Goal: Complete application form: Complete application form

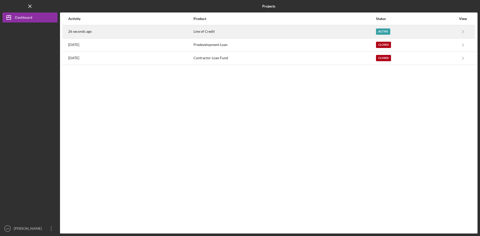
click at [197, 32] on div "Line of Credit" at bounding box center [285, 32] width 182 height 13
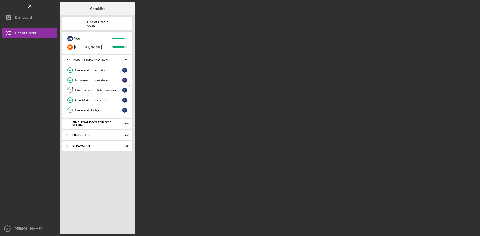
click at [100, 91] on div "Demographic Information" at bounding box center [98, 90] width 47 height 4
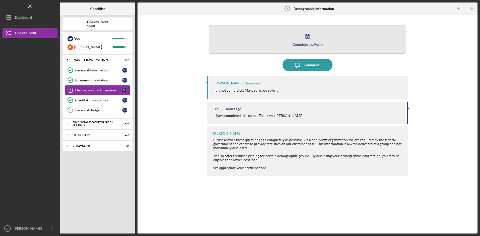
click at [315, 43] on div "Complete the Form" at bounding box center [308, 45] width 30 height 4
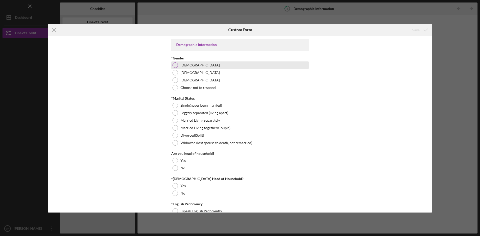
click at [175, 64] on div at bounding box center [176, 66] width 6 height 6
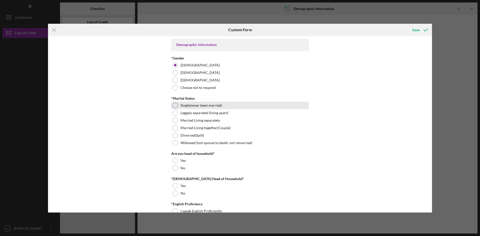
click at [175, 104] on div at bounding box center [176, 106] width 6 height 6
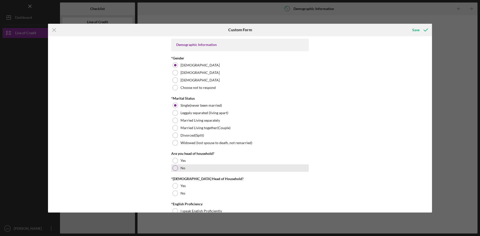
click at [174, 168] on div at bounding box center [176, 169] width 6 height 6
click at [174, 193] on div at bounding box center [176, 194] width 6 height 6
drag, startPoint x: 433, startPoint y: 45, endPoint x: 434, endPoint y: 59, distance: 14.5
click at [434, 59] on div "Icon/Menu Close Custom Form Save Demographic Information *Gender [DEMOGRAPHIC_D…" at bounding box center [240, 118] width 480 height 236
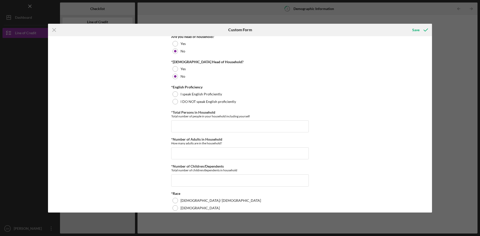
scroll to position [119, 0]
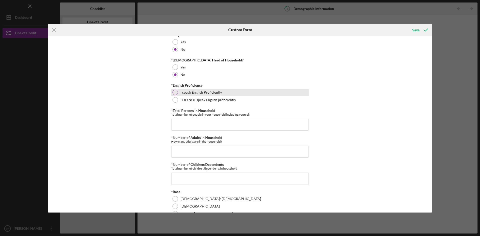
click at [175, 92] on div at bounding box center [176, 93] width 6 height 6
click at [192, 125] on input "*Total Persons in Household" at bounding box center [240, 125] width 138 height 12
type input "6"
click at [188, 154] on input "*Number of Adults in Household" at bounding box center [240, 152] width 138 height 12
type input "6"
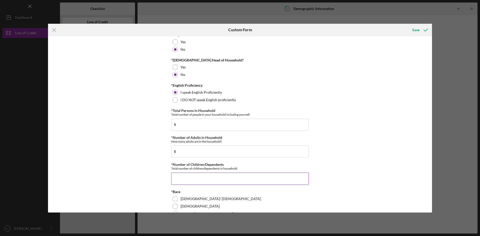
click at [194, 182] on input "*Number of Children/Dependents" at bounding box center [240, 179] width 138 height 12
type input "0"
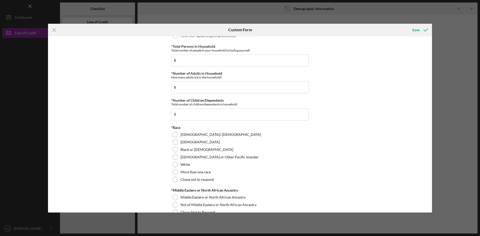
scroll to position [197, 0]
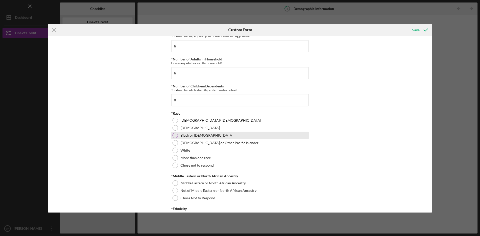
click at [173, 136] on div at bounding box center [176, 136] width 6 height 6
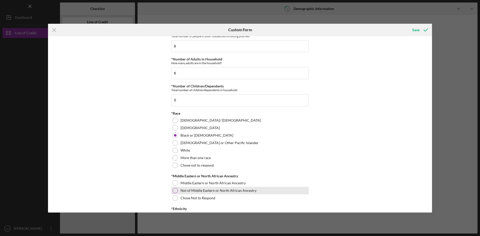
click at [176, 190] on div at bounding box center [176, 191] width 6 height 6
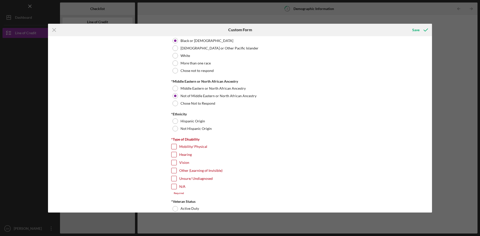
scroll to position [321, 0]
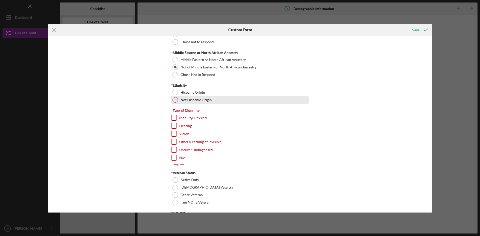
click at [176, 99] on div at bounding box center [176, 100] width 6 height 6
click at [174, 157] on input "N/A" at bounding box center [174, 158] width 5 height 5
checkbox input "true"
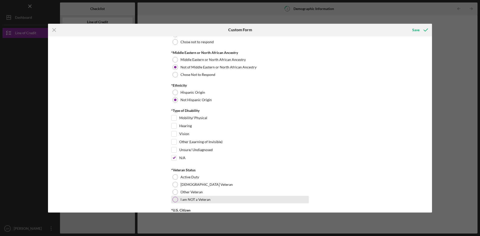
click at [173, 201] on div at bounding box center [176, 200] width 6 height 6
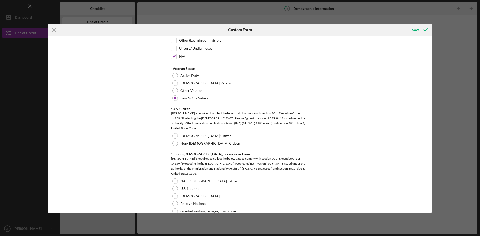
scroll to position [432, 0]
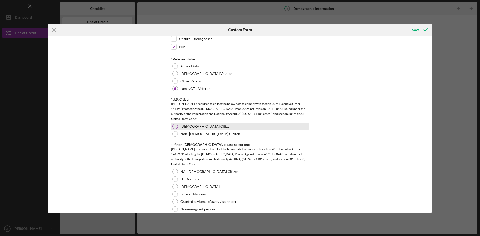
click at [177, 126] on div at bounding box center [176, 127] width 6 height 6
drag, startPoint x: 433, startPoint y: 116, endPoint x: 432, endPoint y: 124, distance: 8.1
click at [432, 124] on div "Icon/Menu Close Custom Form Save Demographic Information *Gender [DEMOGRAPHIC_D…" at bounding box center [240, 118] width 480 height 236
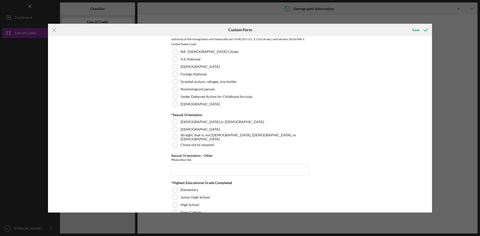
scroll to position [573, 0]
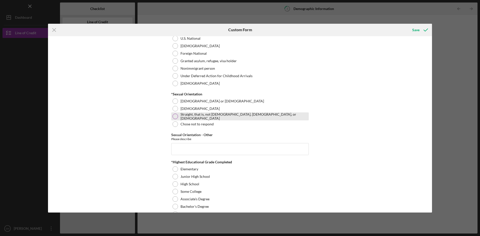
click at [174, 115] on div at bounding box center [176, 117] width 6 height 6
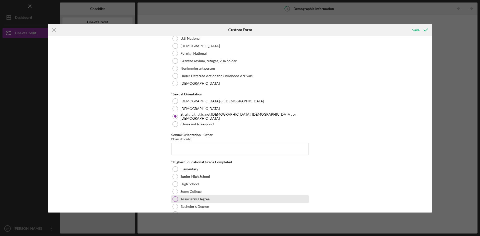
click at [175, 199] on div at bounding box center [176, 200] width 6 height 6
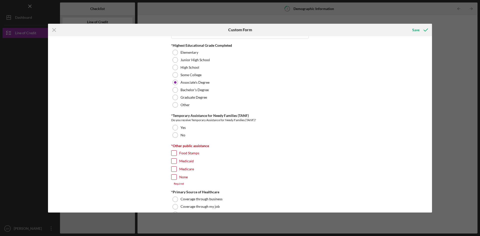
scroll to position [706, 0]
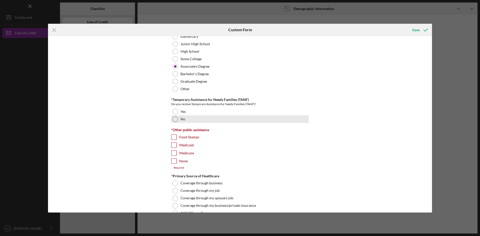
click at [176, 120] on div at bounding box center [176, 120] width 6 height 6
click at [175, 135] on input "Food Stamps" at bounding box center [174, 137] width 5 height 5
checkbox input "true"
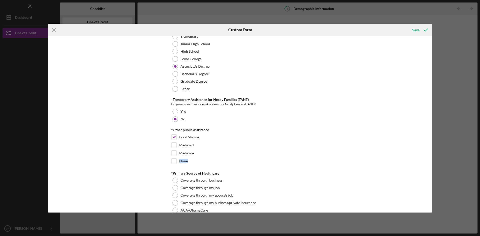
drag, startPoint x: 434, startPoint y: 152, endPoint x: 432, endPoint y: 164, distance: 12.3
click at [432, 164] on div "Icon/Menu Close Custom Form Save Demographic Information *Gender [DEMOGRAPHIC_D…" at bounding box center [240, 118] width 480 height 236
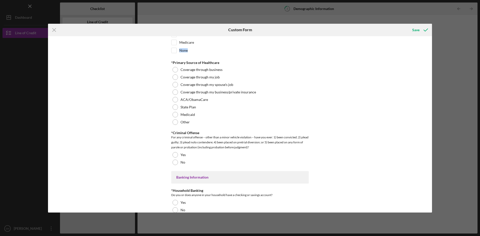
scroll to position [834, 0]
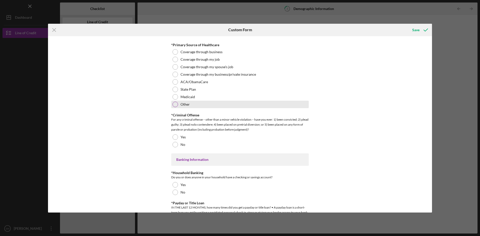
click at [176, 105] on div at bounding box center [176, 105] width 6 height 6
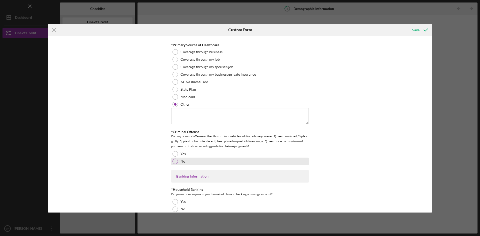
click at [173, 160] on div at bounding box center [176, 162] width 6 height 6
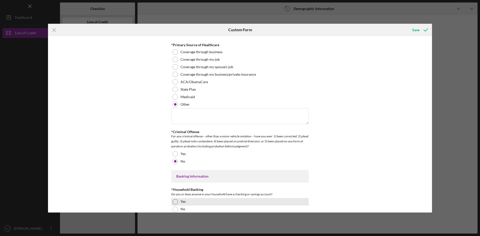
click at [172, 199] on div "Yes" at bounding box center [240, 202] width 138 height 8
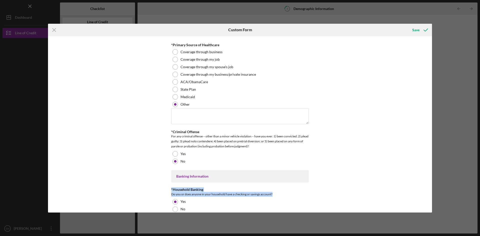
drag, startPoint x: 433, startPoint y: 169, endPoint x: 431, endPoint y: 193, distance: 24.3
click at [431, 193] on div "Icon/Menu Close Custom Form Save Demographic Information *Gender [DEMOGRAPHIC_D…" at bounding box center [240, 118] width 480 height 236
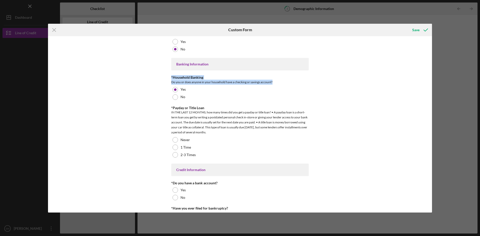
scroll to position [955, 0]
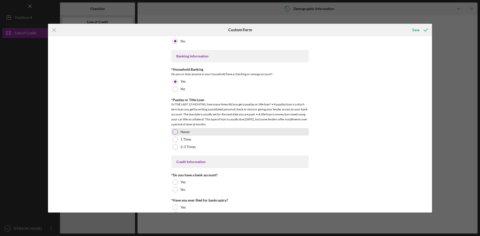
drag, startPoint x: 174, startPoint y: 130, endPoint x: 175, endPoint y: 134, distance: 4.6
click at [174, 130] on div at bounding box center [176, 132] width 6 height 6
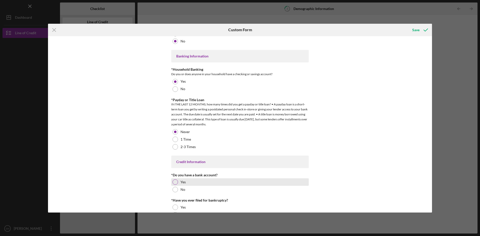
click at [174, 181] on div at bounding box center [176, 183] width 6 height 6
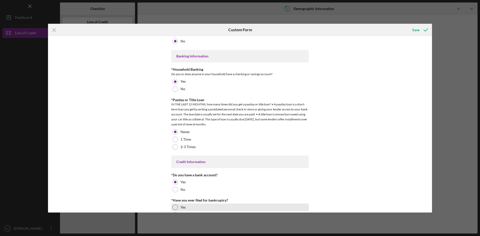
click at [173, 206] on div at bounding box center [176, 208] width 6 height 6
drag, startPoint x: 432, startPoint y: 187, endPoint x: 434, endPoint y: 203, distance: 16.1
click at [434, 203] on div "Icon/Menu Close Custom Form Save Demographic Information *Gender [DEMOGRAPHIC_D…" at bounding box center [240, 118] width 480 height 236
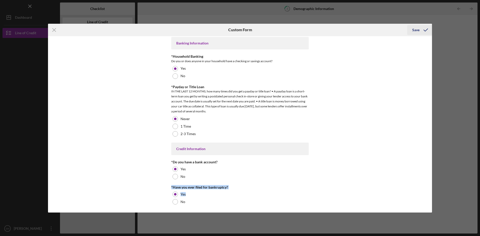
click at [416, 29] on div "Save" at bounding box center [416, 30] width 7 height 10
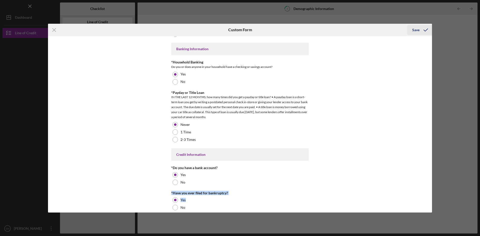
scroll to position [973, 0]
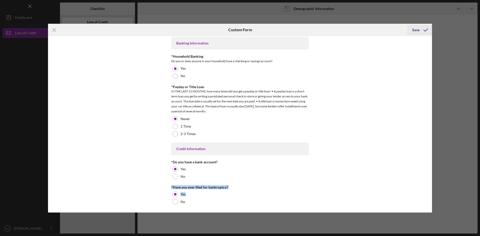
click at [416, 29] on div "Save" at bounding box center [416, 30] width 7 height 10
click at [53, 27] on icon "Icon/Menu Close" at bounding box center [54, 30] width 13 height 13
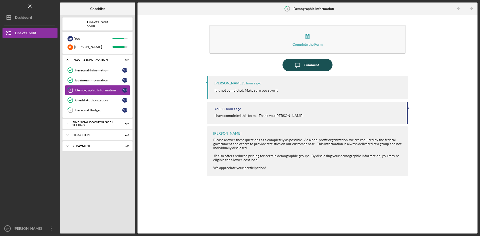
click at [313, 64] on div "Comment" at bounding box center [311, 65] width 15 height 13
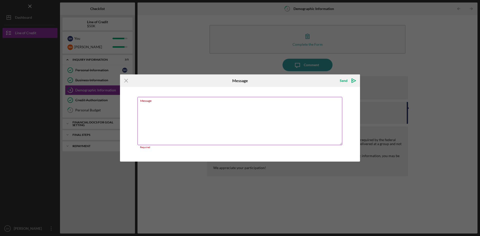
click at [158, 103] on div "Message Required" at bounding box center [240, 123] width 205 height 52
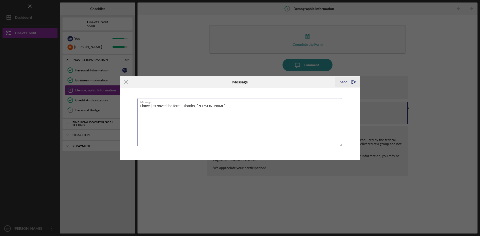
type textarea "I have just saved the form. Thanks, [PERSON_NAME]"
click at [345, 82] on div "Send" at bounding box center [344, 82] width 8 height 10
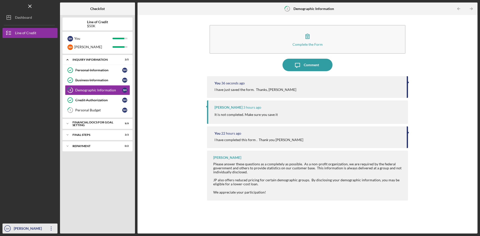
click at [34, 227] on div "[PERSON_NAME]" at bounding box center [29, 229] width 33 height 11
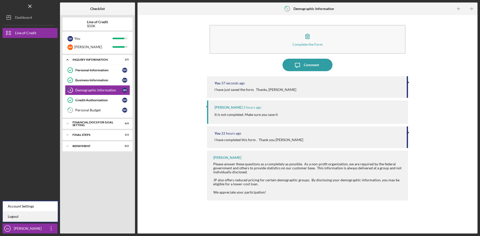
click at [16, 215] on link "Logout" at bounding box center [30, 217] width 55 height 10
